Goal: Task Accomplishment & Management: Use online tool/utility

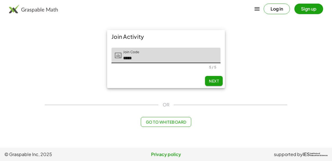
type input "*****"
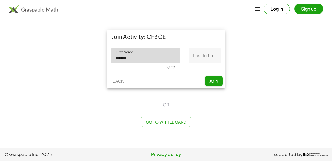
type input "******"
click at [192, 54] on input "Last Initial" at bounding box center [205, 55] width 32 height 15
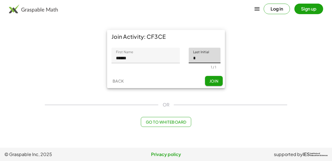
type input "*"
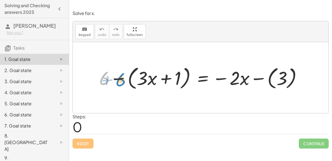
drag, startPoint x: 106, startPoint y: 78, endPoint x: 113, endPoint y: 77, distance: 7.2
click at [113, 77] on div at bounding box center [203, 77] width 212 height 27
click at [118, 78] on div at bounding box center [203, 77] width 212 height 27
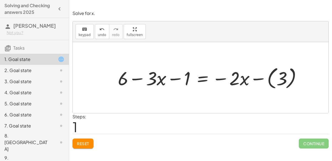
click at [175, 78] on div at bounding box center [212, 77] width 194 height 27
drag, startPoint x: 186, startPoint y: 76, endPoint x: 121, endPoint y: 81, distance: 65.5
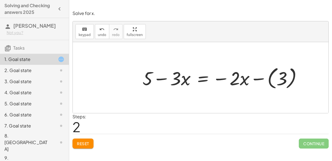
click at [260, 77] on div at bounding box center [224, 77] width 169 height 27
click at [220, 77] on div at bounding box center [215, 77] width 151 height 25
click at [272, 77] on div at bounding box center [215, 77] width 151 height 25
click at [202, 77] on div at bounding box center [215, 77] width 151 height 25
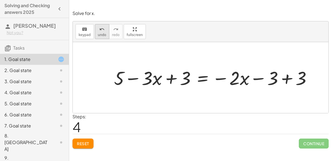
click at [100, 30] on icon "undo" at bounding box center [101, 29] width 5 height 7
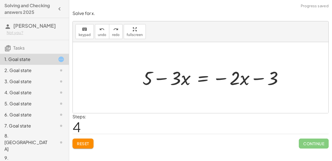
click at [204, 78] on div at bounding box center [215, 77] width 151 height 25
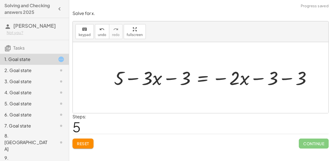
click at [290, 77] on div at bounding box center [214, 77] width 207 height 25
click at [171, 77] on div at bounding box center [200, 77] width 179 height 25
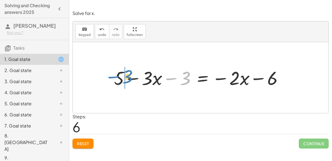
drag, startPoint x: 184, startPoint y: 77, endPoint x: 127, endPoint y: 76, distance: 57.0
click at [127, 76] on div at bounding box center [200, 77] width 179 height 25
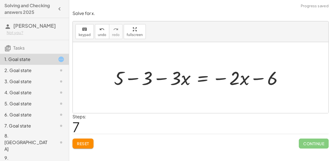
click at [130, 77] on div at bounding box center [200, 77] width 179 height 25
drag, startPoint x: 271, startPoint y: 78, endPoint x: 269, endPoint y: 85, distance: 7.8
click at [269, 85] on div at bounding box center [214, 77] width 151 height 25
click at [204, 76] on div at bounding box center [214, 77] width 151 height 25
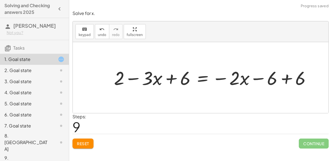
click at [283, 77] on div at bounding box center [214, 77] width 207 height 25
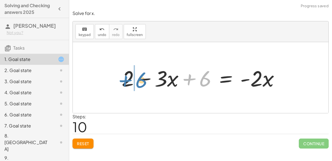
drag, startPoint x: 201, startPoint y: 75, endPoint x: 137, endPoint y: 76, distance: 63.6
click at [137, 76] on div at bounding box center [202, 77] width 167 height 28
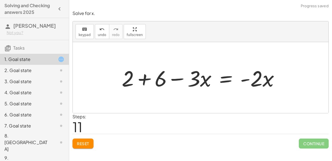
click at [143, 81] on div at bounding box center [202, 77] width 167 height 28
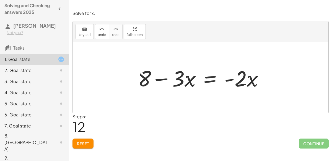
click at [81, 145] on button "Reset" at bounding box center [82, 143] width 21 height 10
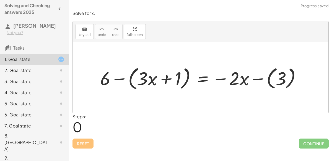
click at [121, 76] on div at bounding box center [202, 77] width 211 height 27
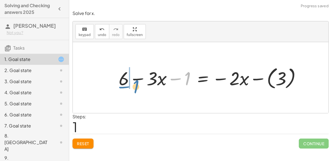
drag, startPoint x: 179, startPoint y: 76, endPoint x: 127, endPoint y: 82, distance: 52.2
click at [127, 82] on div at bounding box center [212, 77] width 192 height 26
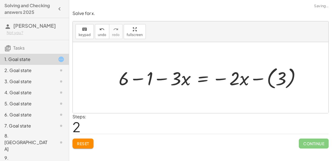
click at [136, 76] on div at bounding box center [212, 77] width 192 height 26
click at [261, 77] on div at bounding box center [224, 77] width 168 height 26
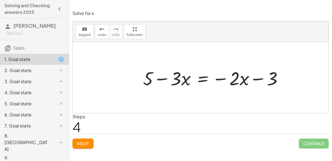
click at [202, 79] on div at bounding box center [214, 77] width 149 height 24
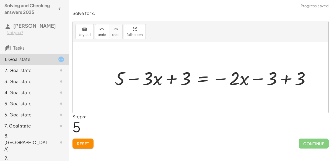
click at [284, 79] on div at bounding box center [215, 77] width 206 height 24
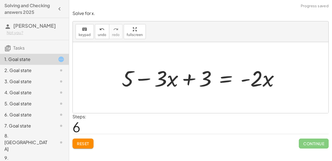
click at [145, 76] on div at bounding box center [202, 77] width 167 height 28
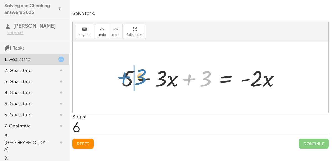
drag, startPoint x: 202, startPoint y: 78, endPoint x: 137, endPoint y: 77, distance: 65.3
click at [137, 77] on div at bounding box center [202, 77] width 167 height 28
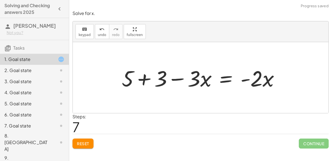
click at [140, 78] on div at bounding box center [202, 77] width 167 height 28
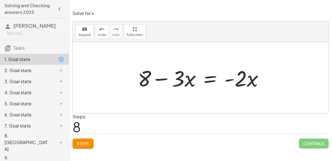
click at [208, 79] on div at bounding box center [203, 77] width 136 height 28
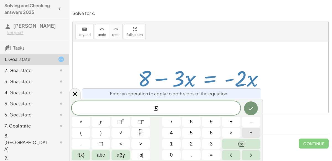
click at [248, 132] on button "÷" at bounding box center [251, 133] width 19 height 10
click at [213, 141] on button "3" at bounding box center [211, 144] width 19 height 10
click at [90, 117] on div at bounding box center [81, 122] width 19 height 10
click at [250, 105] on icon "Done" at bounding box center [251, 108] width 7 height 7
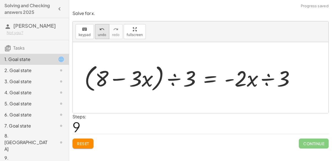
click at [101, 29] on icon "undo" at bounding box center [101, 29] width 5 height 7
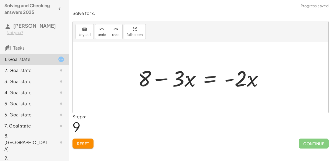
click at [209, 78] on div at bounding box center [203, 77] width 136 height 28
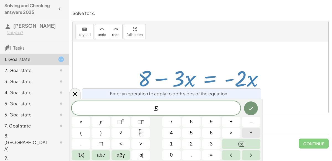
click at [250, 133] on span "÷" at bounding box center [251, 132] width 3 height 7
click at [208, 145] on button "3" at bounding box center [211, 144] width 19 height 10
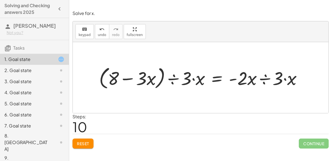
click at [192, 78] on div at bounding box center [202, 77] width 213 height 27
drag, startPoint x: 192, startPoint y: 78, endPoint x: 184, endPoint y: 80, distance: 8.8
click at [184, 80] on div at bounding box center [202, 77] width 213 height 27
click at [195, 79] on div at bounding box center [202, 77] width 213 height 27
drag, startPoint x: 187, startPoint y: 80, endPoint x: 185, endPoint y: 84, distance: 4.6
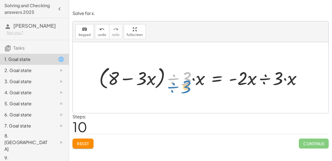
click at [185, 84] on div at bounding box center [202, 77] width 213 height 27
click at [98, 33] on span "undo" at bounding box center [102, 35] width 8 height 4
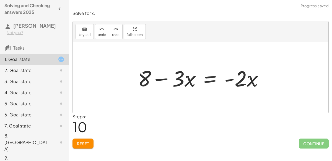
click at [210, 79] on div at bounding box center [203, 77] width 136 height 28
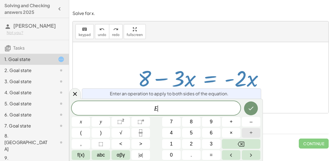
click at [253, 132] on button "÷" at bounding box center [251, 133] width 19 height 10
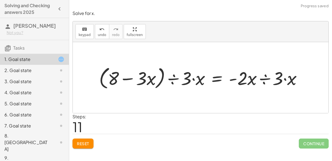
click at [286, 80] on div at bounding box center [202, 77] width 213 height 27
click at [266, 78] on div at bounding box center [202, 77] width 213 height 27
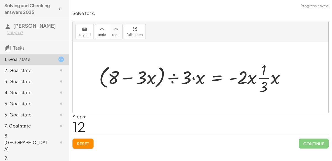
click at [264, 77] on div at bounding box center [194, 77] width 196 height 36
drag, startPoint x: 264, startPoint y: 77, endPoint x: 266, endPoint y: 84, distance: 6.4
click at [266, 84] on div at bounding box center [194, 77] width 196 height 36
click at [192, 76] on div at bounding box center [194, 77] width 196 height 36
click at [175, 79] on div at bounding box center [194, 77] width 196 height 36
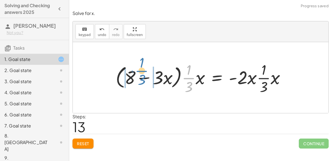
drag, startPoint x: 191, startPoint y: 77, endPoint x: 143, endPoint y: 70, distance: 47.8
click at [143, 70] on div at bounding box center [202, 77] width 179 height 36
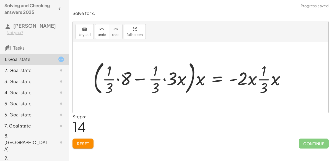
click at [89, 141] on span "Reset" at bounding box center [83, 143] width 12 height 5
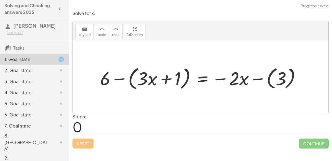
click at [118, 76] on div at bounding box center [202, 77] width 210 height 27
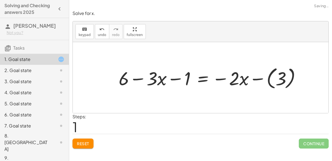
click at [140, 77] on div at bounding box center [212, 77] width 192 height 26
drag, startPoint x: 178, startPoint y: 77, endPoint x: 128, endPoint y: 79, distance: 50.6
click at [128, 79] on div at bounding box center [212, 77] width 192 height 26
click at [135, 77] on div at bounding box center [212, 77] width 192 height 26
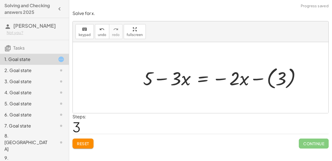
click at [261, 78] on div at bounding box center [224, 77] width 168 height 26
click at [259, 77] on div at bounding box center [214, 77] width 149 height 24
click at [203, 79] on div at bounding box center [214, 77] width 149 height 24
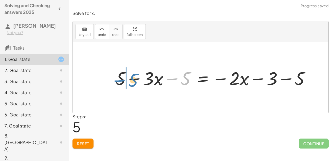
drag, startPoint x: 182, startPoint y: 78, endPoint x: 127, endPoint y: 79, distance: 54.2
click at [127, 79] on div at bounding box center [215, 77] width 204 height 24
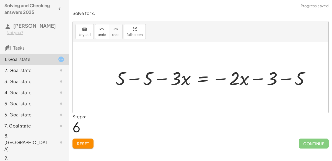
click at [130, 79] on div at bounding box center [215, 77] width 204 height 24
click at [289, 77] on div at bounding box center [238, 77] width 158 height 24
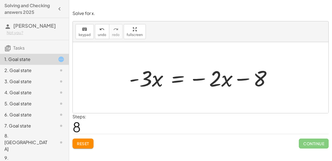
click at [179, 77] on div at bounding box center [202, 77] width 153 height 28
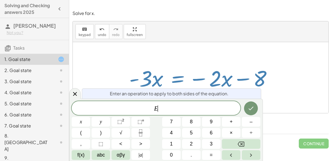
click at [255, 134] on button "÷" at bounding box center [251, 133] width 19 height 10
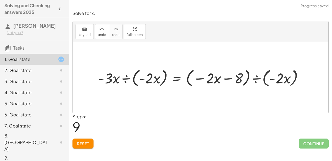
click at [127, 78] on div at bounding box center [202, 77] width 215 height 21
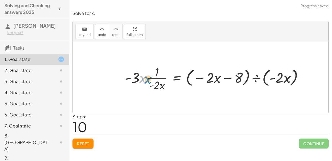
click at [140, 77] on div at bounding box center [216, 77] width 188 height 28
click at [134, 75] on div at bounding box center [216, 77] width 188 height 28
drag, startPoint x: 140, startPoint y: 78, endPoint x: 163, endPoint y: 83, distance: 24.2
click at [146, 75] on div at bounding box center [220, 77] width 179 height 28
click at [150, 78] on div at bounding box center [220, 77] width 179 height 28
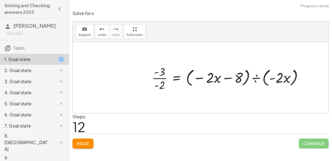
click at [162, 82] on div at bounding box center [229, 77] width 161 height 28
click at [161, 76] on div at bounding box center [229, 77] width 161 height 28
click at [223, 74] on div at bounding box center [229, 77] width 161 height 28
drag, startPoint x: 282, startPoint y: 76, endPoint x: 215, endPoint y: 79, distance: 67.5
click at [215, 79] on div at bounding box center [229, 77] width 161 height 28
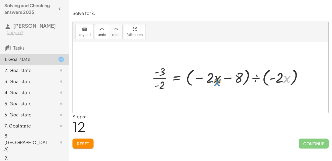
drag, startPoint x: 284, startPoint y: 78, endPoint x: 213, endPoint y: 81, distance: 70.6
click at [213, 81] on div at bounding box center [229, 77] width 161 height 28
drag, startPoint x: 210, startPoint y: 78, endPoint x: 281, endPoint y: 77, distance: 71.4
click at [281, 77] on div at bounding box center [229, 77] width 161 height 28
drag, startPoint x: 217, startPoint y: 78, endPoint x: 293, endPoint y: 80, distance: 76.4
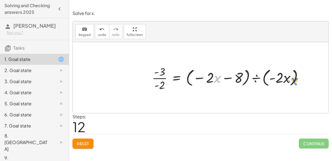
click at [293, 80] on div at bounding box center [229, 77] width 161 height 28
click at [254, 76] on div at bounding box center [229, 77] width 161 height 28
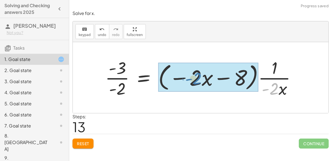
drag, startPoint x: 277, startPoint y: 87, endPoint x: 200, endPoint y: 77, distance: 77.6
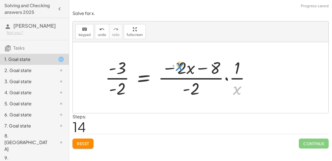
drag, startPoint x: 234, startPoint y: 89, endPoint x: 184, endPoint y: 69, distance: 54.4
click at [184, 69] on div at bounding box center [179, 77] width 155 height 43
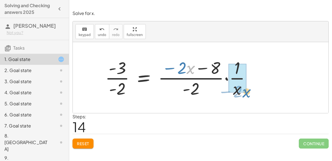
drag, startPoint x: 191, startPoint y: 69, endPoint x: 245, endPoint y: 91, distance: 58.5
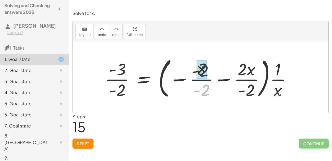
drag, startPoint x: 206, startPoint y: 86, endPoint x: 203, endPoint y: 65, distance: 21.0
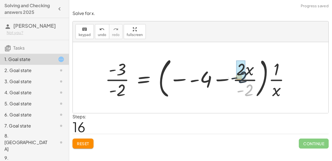
drag, startPoint x: 246, startPoint y: 89, endPoint x: 240, endPoint y: 75, distance: 14.7
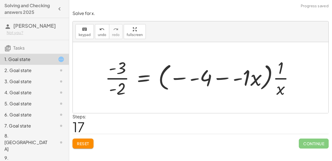
click at [282, 89] on div at bounding box center [201, 77] width 199 height 43
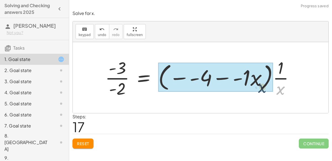
drag, startPoint x: 283, startPoint y: 85, endPoint x: 254, endPoint y: 76, distance: 30.4
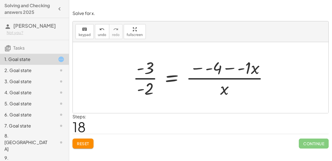
click at [219, 69] on div at bounding box center [202, 77] width 145 height 43
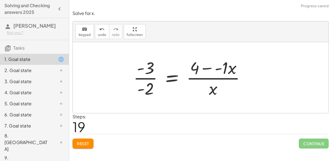
click at [215, 78] on div at bounding box center [192, 77] width 122 height 43
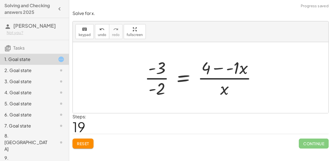
click at [233, 65] on div at bounding box center [203, 77] width 122 height 43
click at [219, 66] on div at bounding box center [203, 77] width 122 height 43
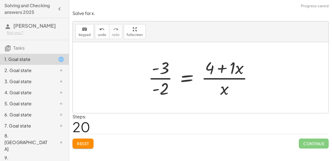
click at [220, 67] on div at bounding box center [202, 77] width 114 height 43
drag, startPoint x: 225, startPoint y: 98, endPoint x: 240, endPoint y: 77, distance: 24.6
click at [240, 77] on div at bounding box center [202, 77] width 114 height 43
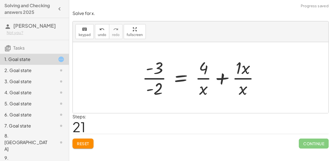
click at [245, 79] on div at bounding box center [202, 77] width 127 height 43
click at [206, 77] on div at bounding box center [202, 77] width 127 height 43
click at [224, 77] on div at bounding box center [202, 77] width 127 height 43
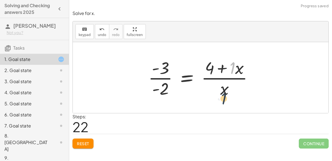
drag, startPoint x: 233, startPoint y: 64, endPoint x: 224, endPoint y: 100, distance: 37.0
drag, startPoint x: 230, startPoint y: 69, endPoint x: 219, endPoint y: 90, distance: 24.1
click at [219, 90] on div at bounding box center [202, 77] width 114 height 43
click at [161, 86] on div at bounding box center [202, 77] width 114 height 43
click at [161, 74] on div at bounding box center [202, 77] width 114 height 43
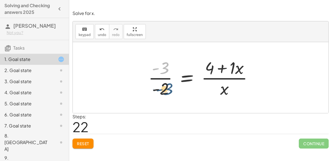
drag, startPoint x: 165, startPoint y: 65, endPoint x: 168, endPoint y: 89, distance: 24.7
click at [168, 89] on div at bounding box center [202, 77] width 114 height 43
drag, startPoint x: 164, startPoint y: 69, endPoint x: 228, endPoint y: 67, distance: 63.9
click at [228, 67] on div at bounding box center [202, 77] width 114 height 43
click at [83, 141] on span "Reset" at bounding box center [83, 143] width 12 height 5
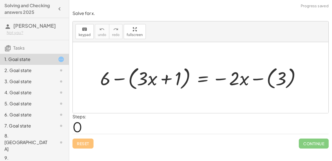
click at [121, 77] on div at bounding box center [202, 77] width 211 height 27
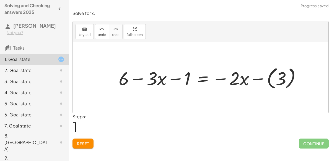
click at [136, 77] on div at bounding box center [212, 77] width 192 height 26
drag, startPoint x: 186, startPoint y: 79, endPoint x: 137, endPoint y: 79, distance: 48.7
click at [137, 79] on div at bounding box center [212, 77] width 192 height 26
click at [136, 76] on div at bounding box center [212, 77] width 192 height 26
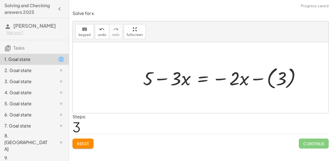
click at [253, 77] on div at bounding box center [224, 77] width 168 height 26
click at [254, 77] on div at bounding box center [214, 77] width 149 height 24
click at [201, 72] on div at bounding box center [214, 77] width 149 height 24
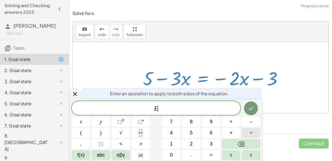
click at [255, 130] on button "÷" at bounding box center [251, 133] width 19 height 10
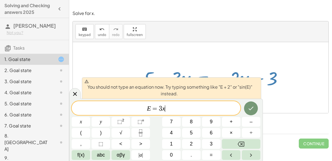
click at [218, 106] on span "E = 3 x ​" at bounding box center [156, 109] width 169 height 8
click at [218, 107] on span "E = 3 x ​" at bounding box center [156, 109] width 169 height 8
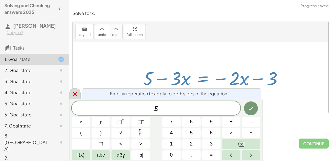
click at [74, 97] on div at bounding box center [75, 93] width 12 height 11
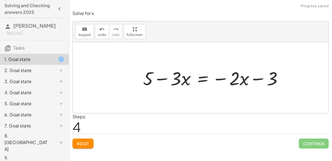
click at [201, 79] on div at bounding box center [214, 77] width 149 height 24
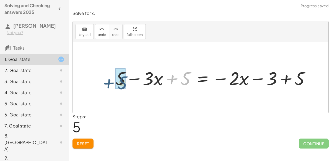
drag, startPoint x: 181, startPoint y: 77, endPoint x: 117, endPoint y: 81, distance: 63.7
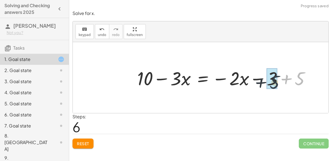
drag, startPoint x: 297, startPoint y: 78, endPoint x: 268, endPoint y: 81, distance: 29.5
click at [148, 77] on div at bounding box center [211, 77] width 155 height 24
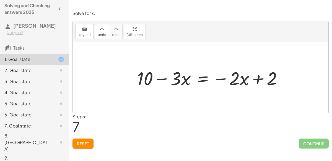
click at [198, 79] on div at bounding box center [211, 77] width 155 height 24
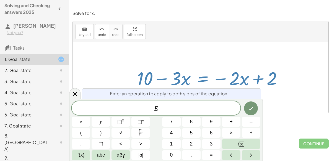
click at [267, 116] on div "Steps: 7" at bounding box center [200, 123] width 256 height 20
click at [256, 121] on button "–" at bounding box center [251, 122] width 19 height 10
click at [167, 146] on button "1" at bounding box center [171, 144] width 19 height 10
click at [170, 149] on div "E − 1 ​ x y ⬚ 2 ⬚ n 7 8 9 + – ( ) √ 4 5 6 × ÷ , ⬚ < > 1 2 3 f(x) abc αβγ | a | …" at bounding box center [166, 130] width 189 height 59
click at [171, 151] on span "0" at bounding box center [171, 154] width 3 height 7
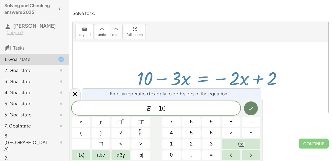
click at [249, 110] on icon "Done" at bounding box center [251, 108] width 7 height 7
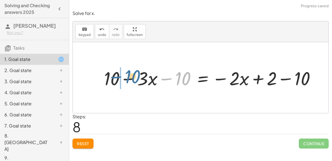
drag, startPoint x: 179, startPoint y: 74, endPoint x: 125, endPoint y: 71, distance: 54.0
click at [125, 71] on div at bounding box center [211, 77] width 221 height 24
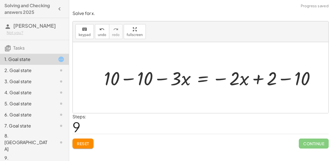
click at [145, 77] on div at bounding box center [211, 77] width 221 height 24
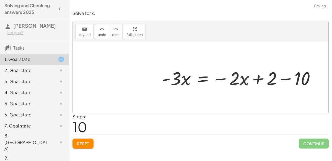
click at [290, 76] on div at bounding box center [240, 77] width 163 height 24
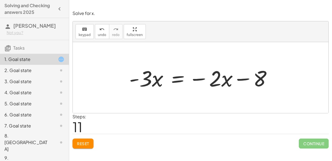
click at [169, 80] on div at bounding box center [202, 77] width 153 height 28
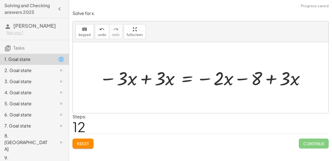
click at [144, 78] on div at bounding box center [203, 77] width 213 height 24
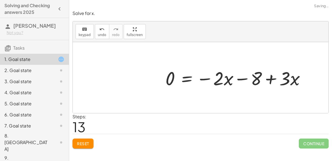
click at [191, 75] on div at bounding box center [238, 77] width 150 height 24
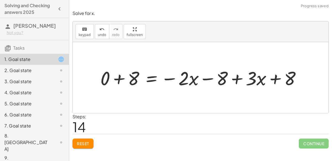
click at [117, 76] on div at bounding box center [203, 77] width 210 height 25
click at [235, 75] on div at bounding box center [216, 77] width 183 height 25
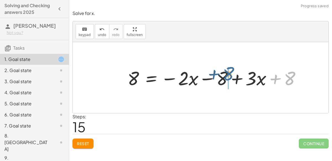
drag, startPoint x: 289, startPoint y: 82, endPoint x: 227, endPoint y: 79, distance: 62.3
click at [227, 79] on div at bounding box center [216, 77] width 183 height 25
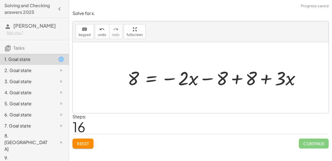
click at [236, 78] on div at bounding box center [216, 77] width 183 height 25
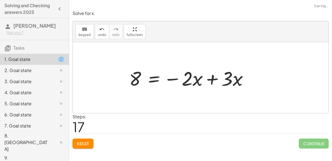
click at [205, 77] on div at bounding box center [194, 77] width 142 height 28
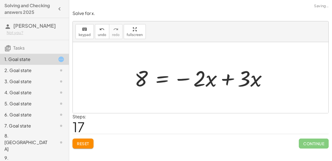
click at [229, 79] on div at bounding box center [203, 77] width 142 height 28
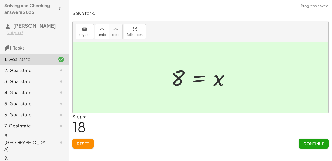
click at [314, 142] on span "Continue" at bounding box center [313, 143] width 21 height 5
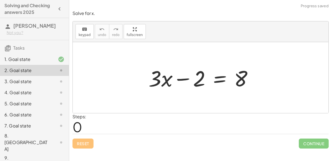
click at [221, 78] on div at bounding box center [203, 77] width 114 height 28
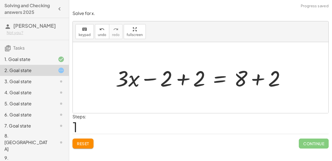
click at [183, 79] on div at bounding box center [203, 77] width 180 height 28
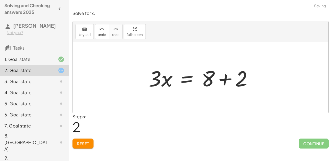
click at [224, 80] on div at bounding box center [203, 77] width 114 height 28
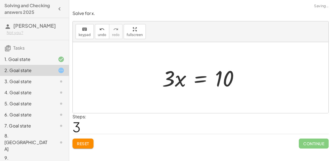
click at [200, 79] on div at bounding box center [202, 77] width 87 height 28
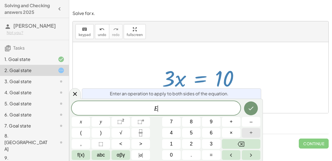
click at [254, 132] on button "÷" at bounding box center [251, 133] width 19 height 10
click at [253, 108] on icon "Done" at bounding box center [251, 108] width 7 height 7
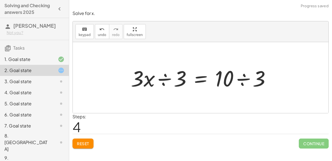
click at [165, 77] on div at bounding box center [203, 77] width 150 height 28
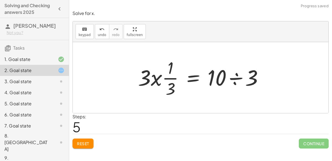
click at [233, 76] on div at bounding box center [202, 77] width 135 height 43
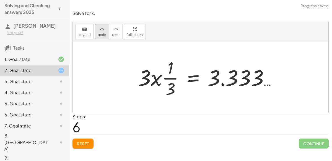
click at [98, 35] on span "undo" at bounding box center [102, 35] width 8 height 4
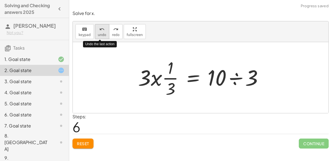
click at [98, 35] on span "undo" at bounding box center [102, 35] width 8 height 4
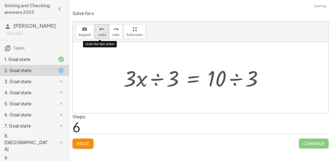
click at [98, 35] on span "undo" at bounding box center [102, 35] width 8 height 4
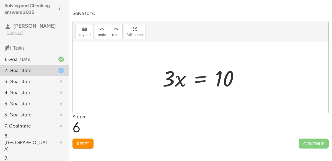
click at [201, 77] on div at bounding box center [202, 77] width 87 height 28
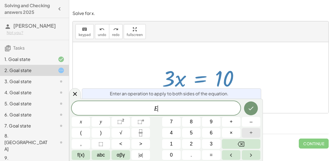
click at [248, 131] on button "÷" at bounding box center [251, 133] width 19 height 10
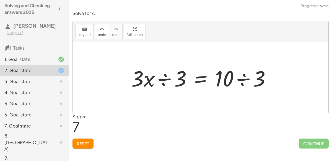
click at [166, 79] on div at bounding box center [203, 77] width 150 height 28
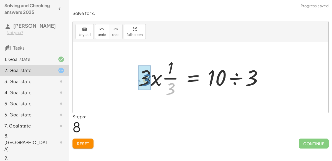
drag, startPoint x: 169, startPoint y: 88, endPoint x: 145, endPoint y: 79, distance: 25.6
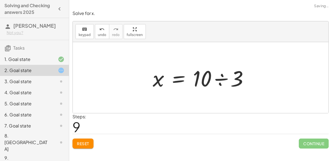
click at [214, 81] on div at bounding box center [202, 77] width 105 height 28
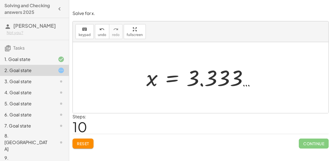
click at [198, 76] on div at bounding box center [203, 77] width 118 height 27
click at [169, 82] on div at bounding box center [203, 77] width 118 height 27
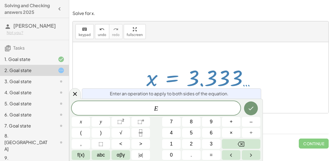
click at [290, 89] on div at bounding box center [201, 77] width 256 height 71
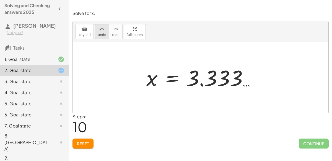
click at [98, 33] on span "undo" at bounding box center [102, 35] width 8 height 4
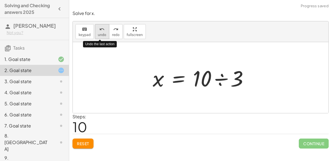
click at [98, 33] on span "undo" at bounding box center [102, 35] width 8 height 4
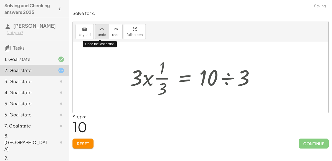
click at [98, 33] on span "undo" at bounding box center [102, 35] width 8 height 4
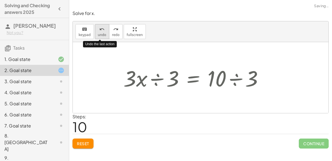
click at [98, 33] on span "undo" at bounding box center [102, 35] width 8 height 4
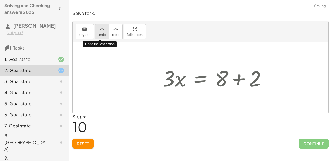
click at [98, 33] on span "undo" at bounding box center [102, 35] width 8 height 4
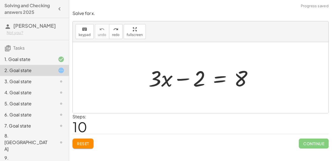
click at [90, 141] on button "Reset" at bounding box center [82, 143] width 21 height 10
click at [218, 77] on div at bounding box center [203, 77] width 114 height 28
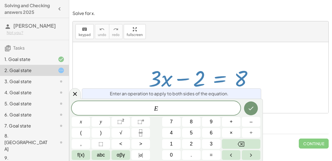
click at [218, 77] on div at bounding box center [203, 77] width 114 height 28
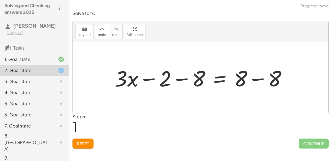
click at [260, 77] on div at bounding box center [203, 77] width 182 height 28
click at [185, 77] on div at bounding box center [185, 77] width 146 height 28
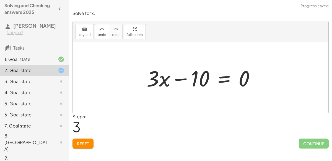
click at [180, 79] on div at bounding box center [203, 77] width 118 height 28
click at [223, 79] on div at bounding box center [203, 77] width 118 height 28
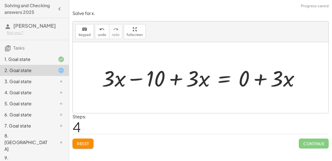
click at [264, 79] on div at bounding box center [203, 77] width 208 height 28
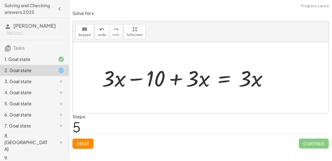
click at [180, 73] on div at bounding box center [187, 77] width 176 height 28
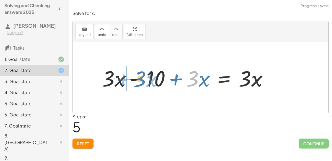
drag, startPoint x: 189, startPoint y: 77, endPoint x: 126, endPoint y: 78, distance: 62.5
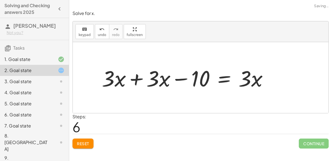
click at [136, 77] on div at bounding box center [187, 77] width 176 height 28
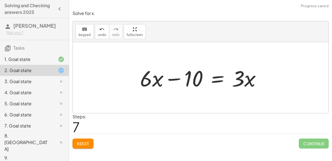
click at [150, 78] on div at bounding box center [202, 77] width 131 height 28
click at [222, 78] on div at bounding box center [202, 77] width 131 height 28
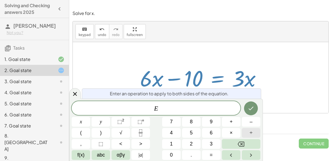
click at [250, 131] on span "÷" at bounding box center [251, 132] width 3 height 7
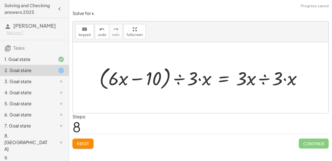
click at [201, 76] on div at bounding box center [203, 77] width 213 height 27
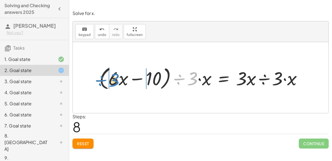
drag, startPoint x: 181, startPoint y: 76, endPoint x: 103, endPoint y: 78, distance: 77.5
click at [103, 78] on div at bounding box center [203, 77] width 213 height 27
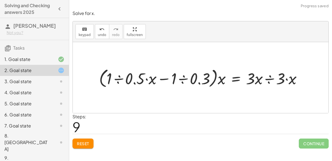
click at [148, 76] on div at bounding box center [202, 77] width 213 height 23
click at [228, 82] on div at bounding box center [202, 77] width 213 height 23
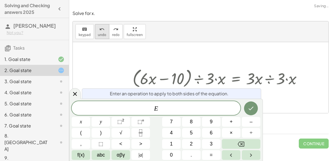
click at [99, 30] on icon "undo" at bounding box center [101, 29] width 5 height 7
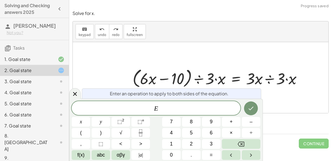
click at [228, 42] on div at bounding box center [201, 77] width 256 height 71
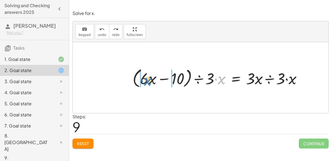
drag, startPoint x: 222, startPoint y: 79, endPoint x: 149, endPoint y: 80, distance: 73.0
click at [149, 80] on div at bounding box center [202, 77] width 213 height 23
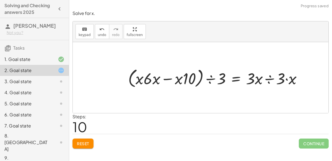
click at [153, 76] on div at bounding box center [202, 77] width 213 height 23
drag, startPoint x: 138, startPoint y: 78, endPoint x: 157, endPoint y: 79, distance: 18.3
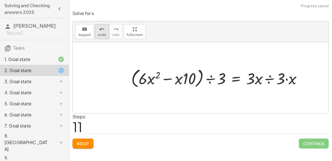
click at [101, 30] on icon "undo" at bounding box center [101, 29] width 5 height 7
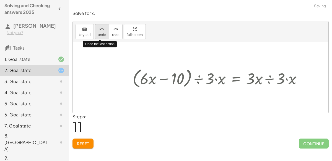
click at [101, 30] on icon "undo" at bounding box center [101, 29] width 5 height 7
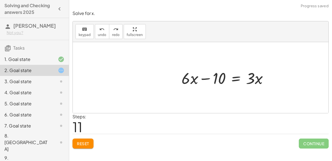
click at [78, 142] on span "Reset" at bounding box center [83, 143] width 12 height 5
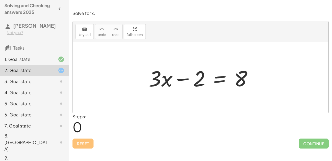
click at [219, 76] on div at bounding box center [203, 77] width 114 height 28
